Goal: Obtain resource: Obtain resource

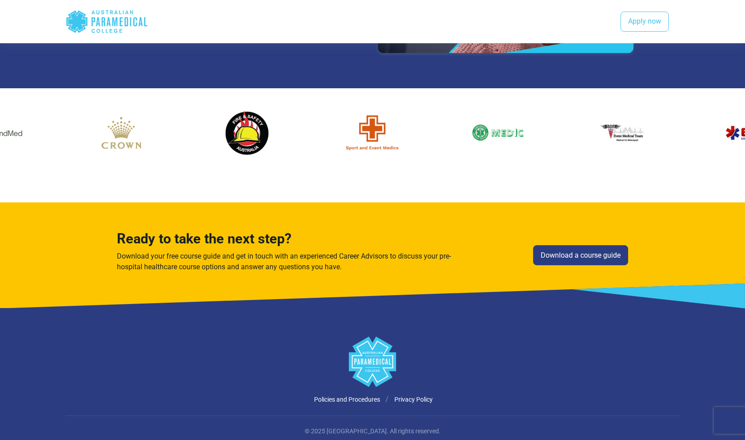
scroll to position [1636, 0]
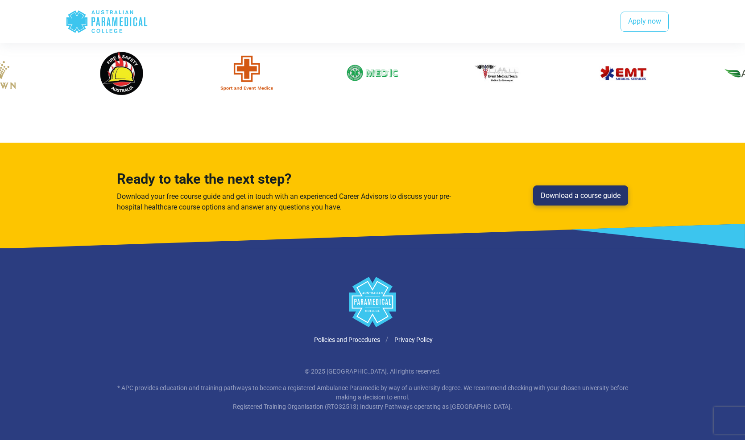
click at [576, 195] on link "Download a course guide" at bounding box center [580, 196] width 95 height 21
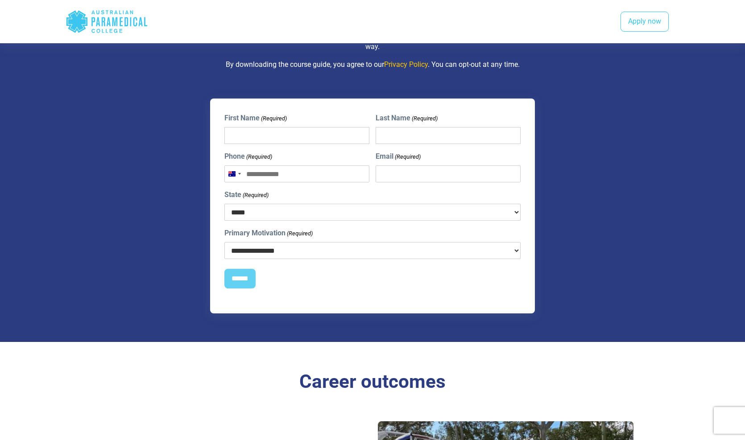
click at [582, 179] on div "**********" at bounding box center [373, 206] width 444 height 215
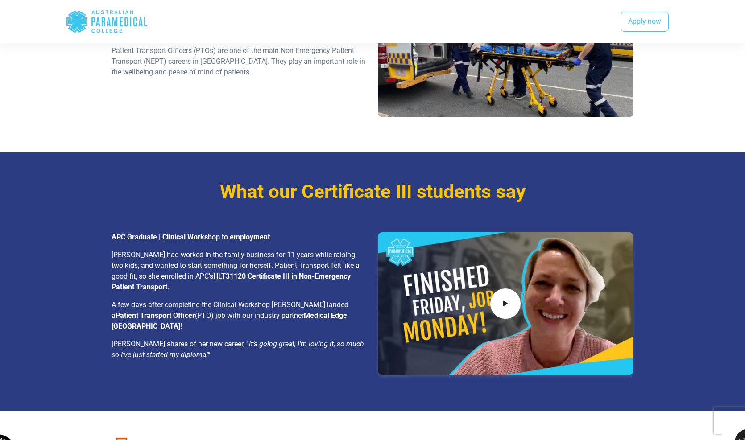
scroll to position [1381, 0]
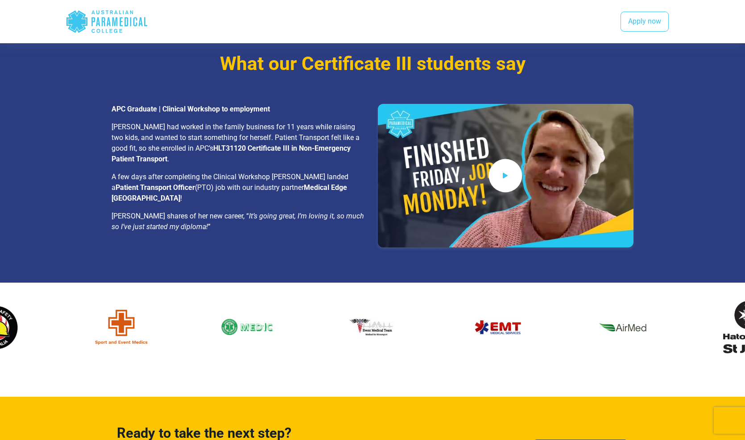
click at [500, 163] on span at bounding box center [505, 175] width 33 height 33
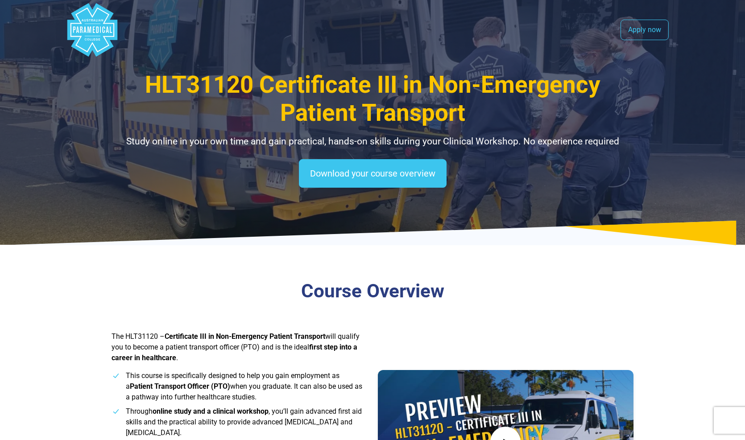
scroll to position [0, 0]
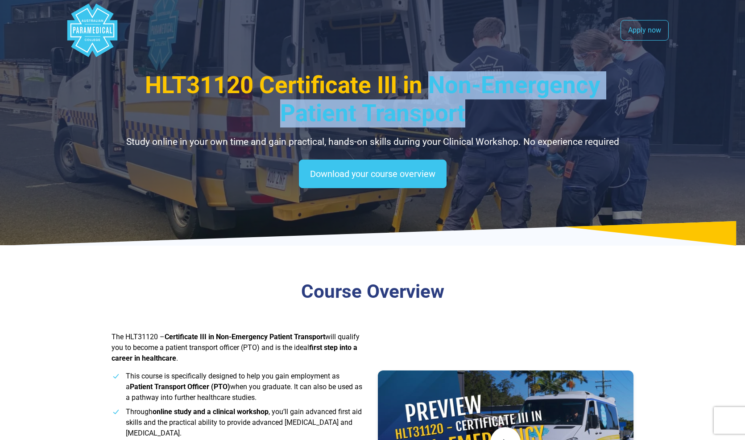
drag, startPoint x: 432, startPoint y: 87, endPoint x: 471, endPoint y: 114, distance: 47.7
click at [471, 114] on h1 "HLT31120 Certificate III in Non-Emergency Patient Transport" at bounding box center [373, 99] width 522 height 57
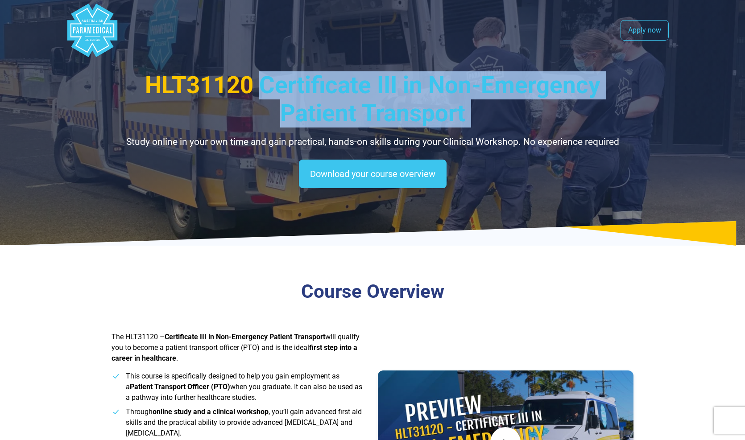
drag, startPoint x: 265, startPoint y: 84, endPoint x: 456, endPoint y: 135, distance: 197.9
click at [456, 135] on div "HLT31120 Certificate III in Non-Emergency Patient Transport Study online in you…" at bounding box center [373, 110] width 522 height 78
copy div "Certificate III in Non-Emergency Patient Transport"
